Goal: Task Accomplishment & Management: Manage account settings

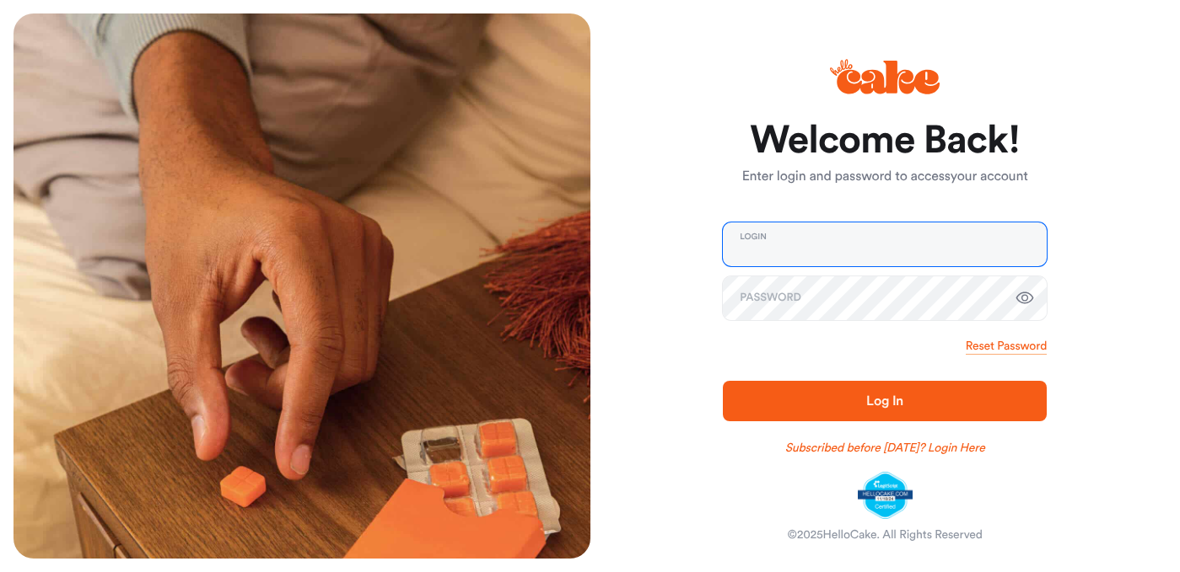
click at [787, 248] on input "email" at bounding box center [885, 245] width 324 height 44
type input "**********"
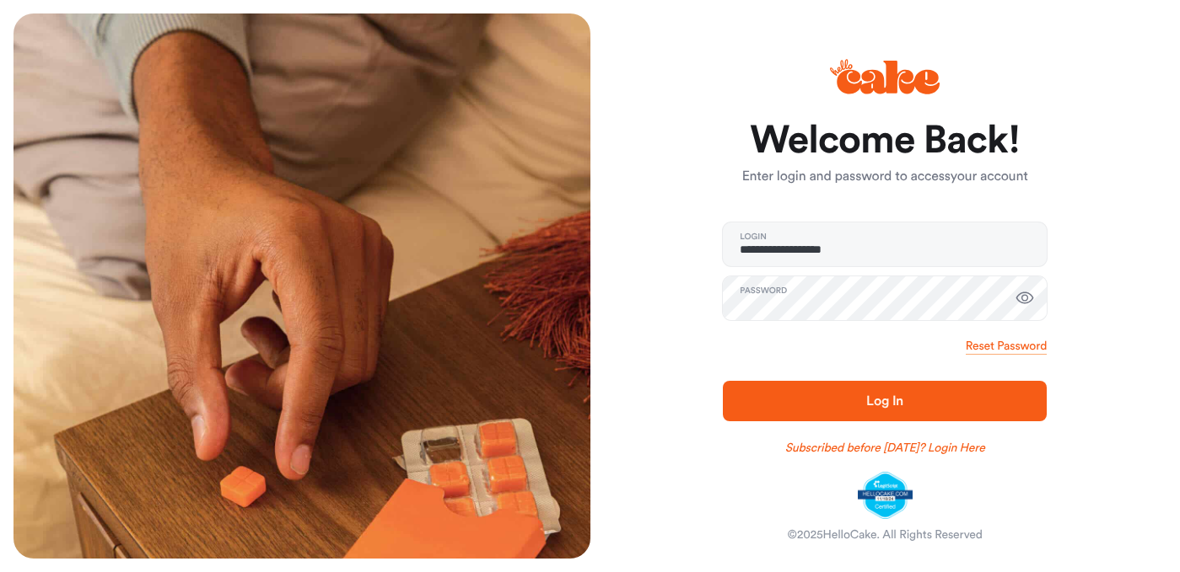
click at [1024, 292] on icon "button" at bounding box center [1024, 298] width 20 height 20
click at [870, 391] on span "Log In" at bounding box center [885, 401] width 270 height 20
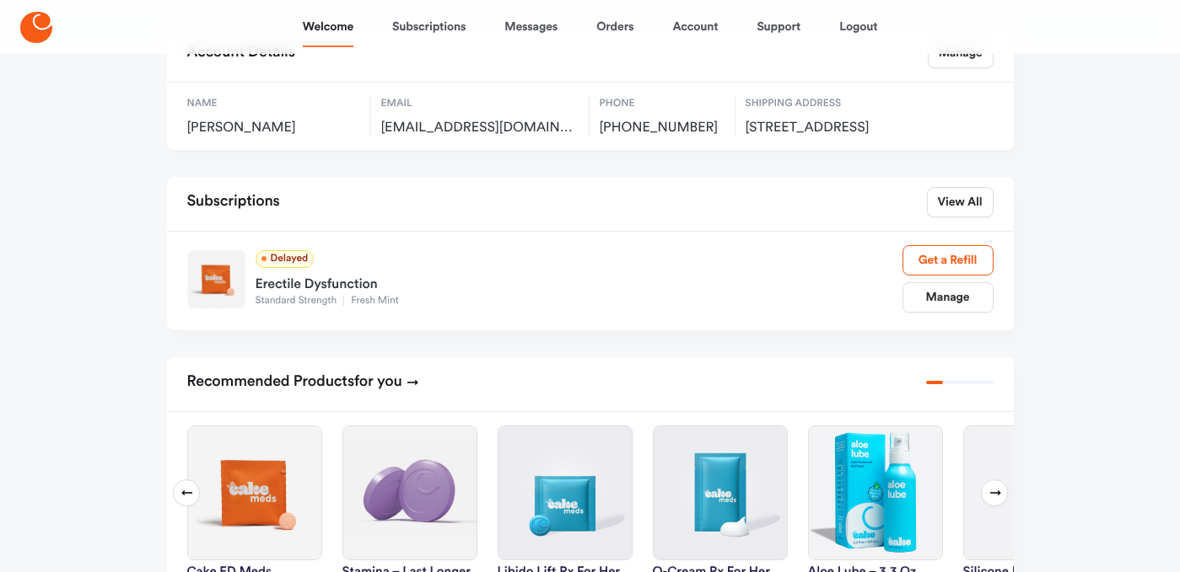
scroll to position [119, 0]
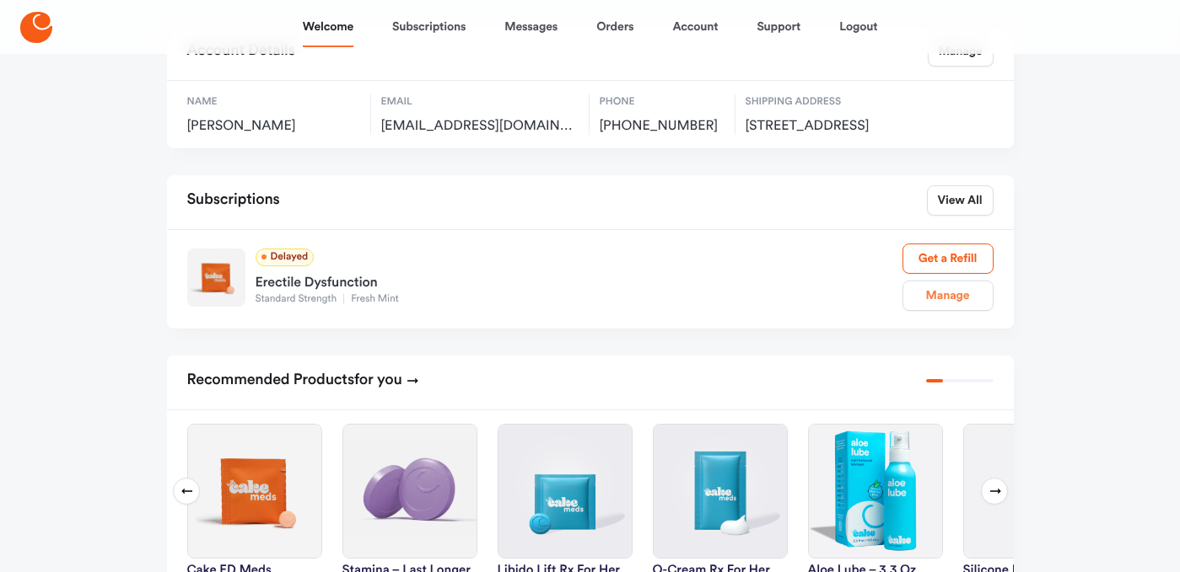
click at [967, 311] on link "Manage" at bounding box center [947, 296] width 91 height 30
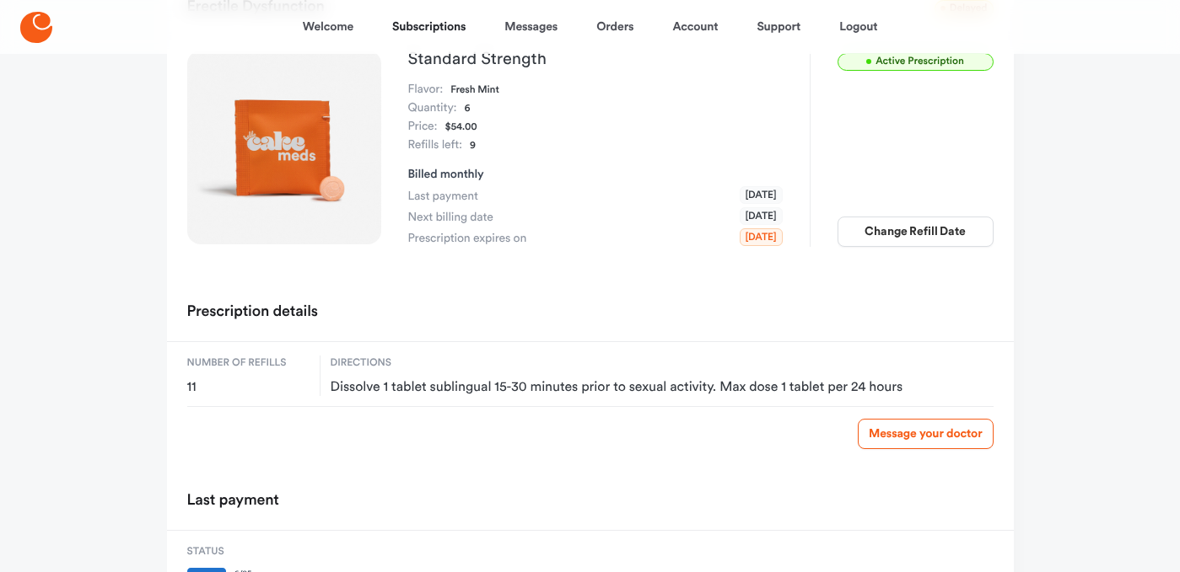
scroll to position [165, 0]
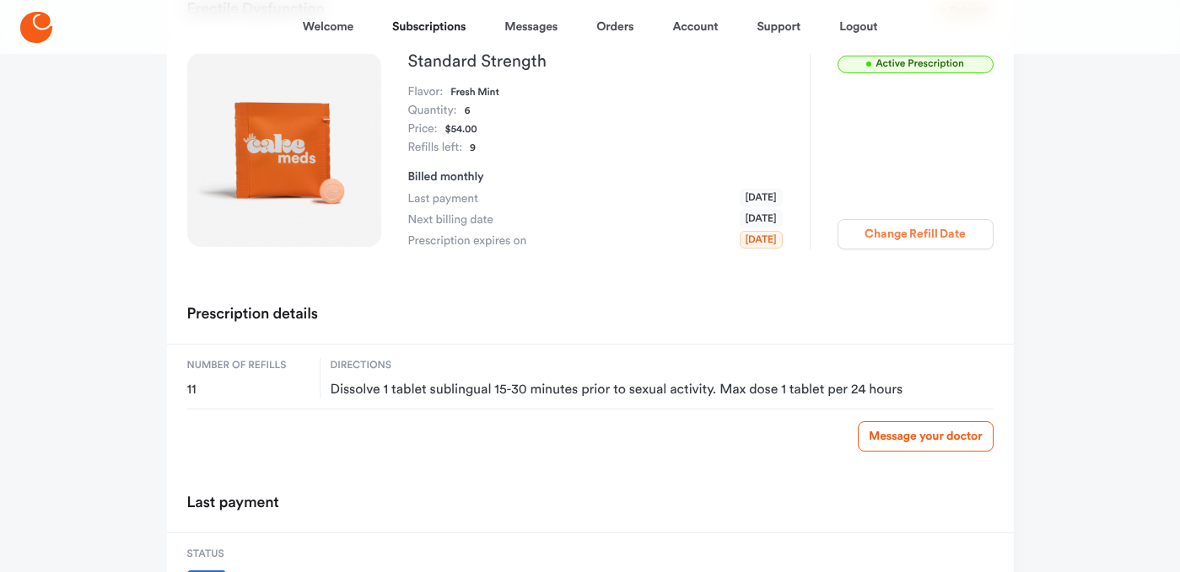
click at [932, 235] on button "Change Refill Date" at bounding box center [915, 234] width 156 height 30
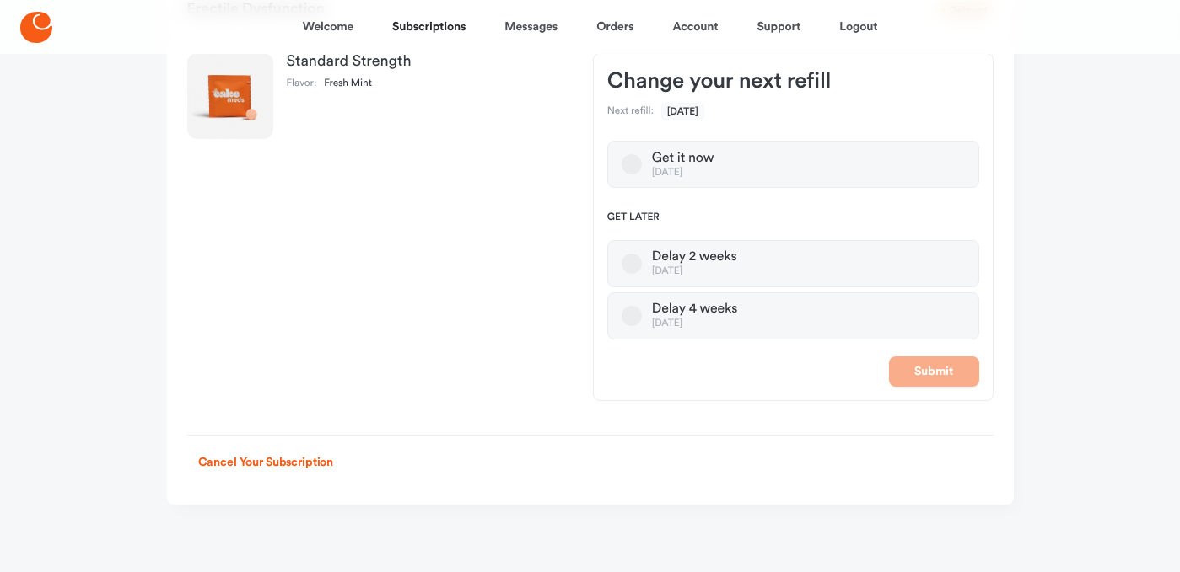
click at [755, 174] on label "Get it now [DATE]" at bounding box center [793, 164] width 372 height 47
click at [642, 174] on button "Get it now [DATE]" at bounding box center [631, 164] width 20 height 20
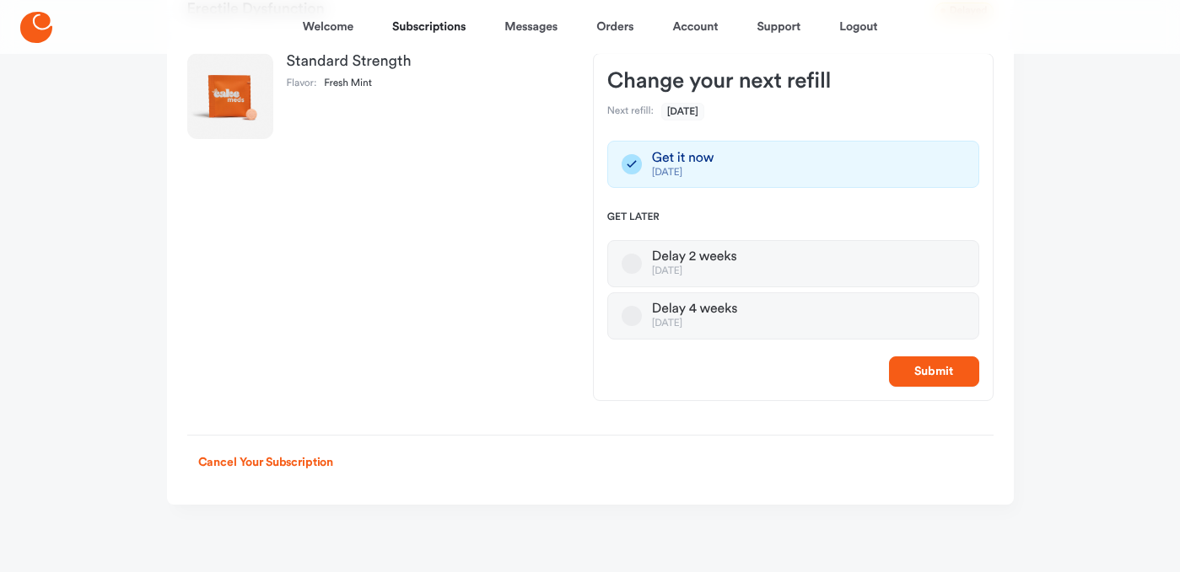
click at [696, 324] on div "[DATE]" at bounding box center [694, 324] width 85 height 13
click at [642, 324] on button "Delay 4 weeks [DATE]" at bounding box center [631, 316] width 20 height 20
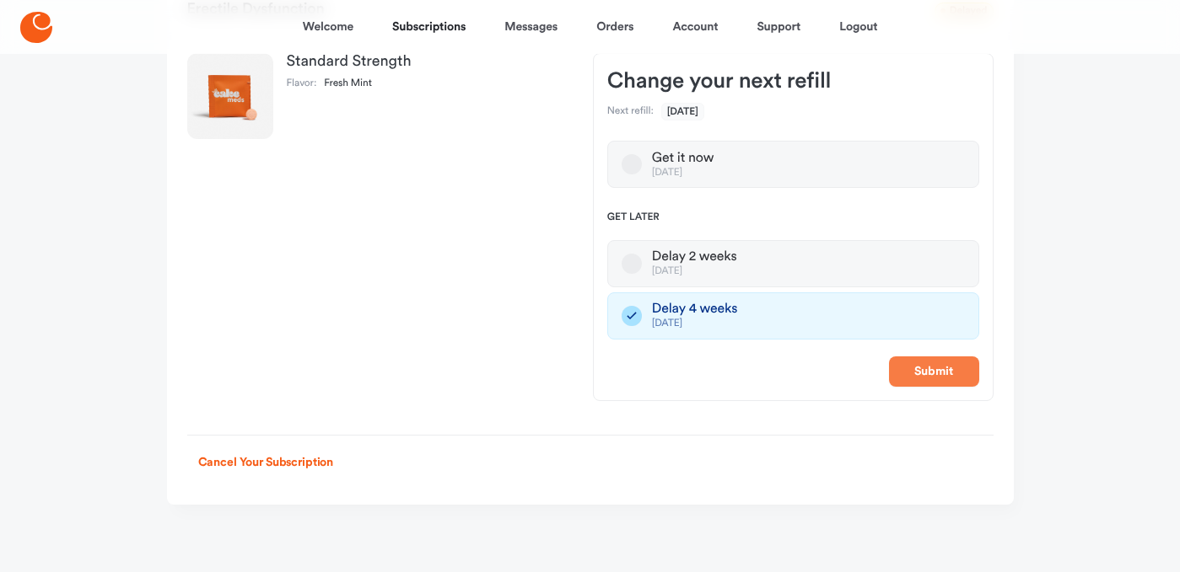
click at [958, 367] on button "Submit" at bounding box center [934, 372] width 90 height 30
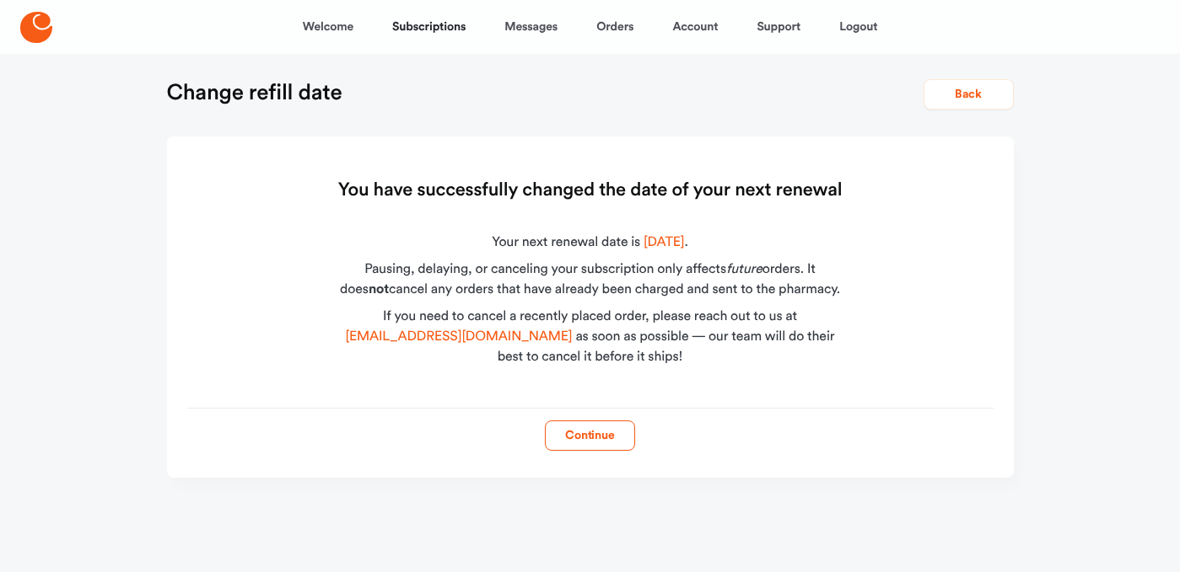
scroll to position [8, 0]
click at [602, 443] on button "Continue" at bounding box center [590, 436] width 90 height 30
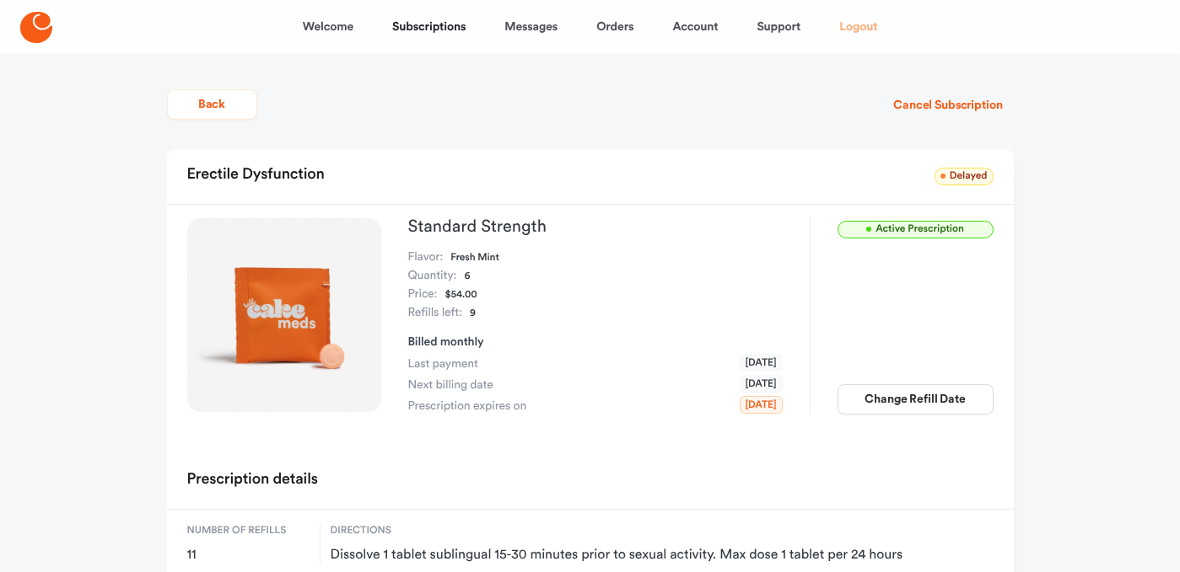
click at [862, 23] on link "Logout" at bounding box center [858, 27] width 38 height 40
